Goal: Transaction & Acquisition: Purchase product/service

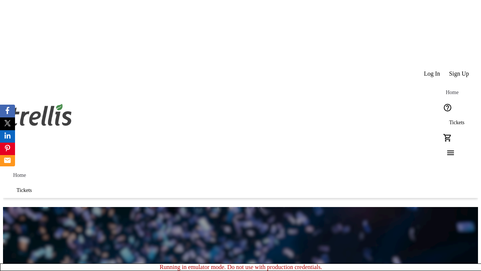
click at [459, 70] on span "Sign Up" at bounding box center [459, 73] width 20 height 7
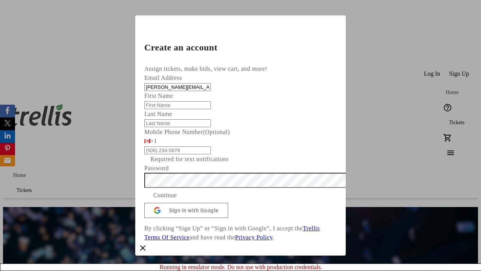
type input "[PERSON_NAME][EMAIL_ADDRESS][DOMAIN_NAME]"
type input "[PERSON_NAME]"
type input "Tromp"
click at [177, 200] on span "Continue" at bounding box center [165, 194] width 24 height 9
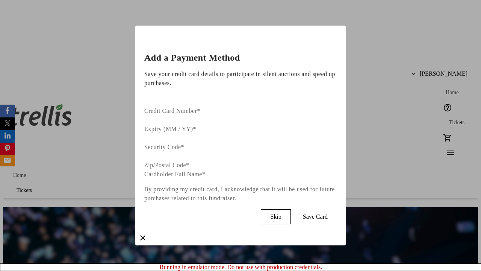
click at [281, 213] on span "Skip" at bounding box center [275, 216] width 11 height 7
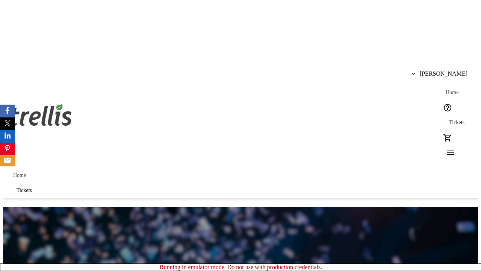
click at [449, 119] on span "Tickets" at bounding box center [456, 122] width 15 height 6
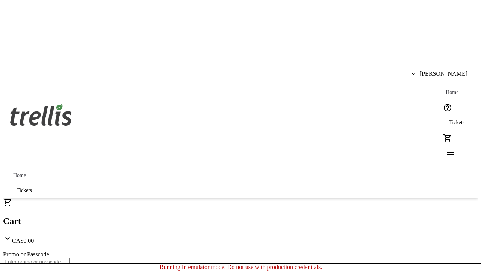
type input "1"
